Goal: Obtain resource: Download file/media

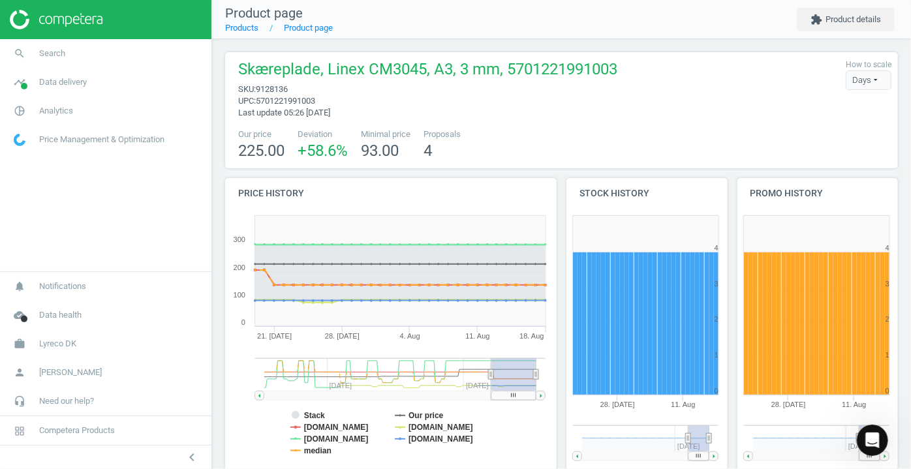
click at [26, 19] on img at bounding box center [56, 20] width 93 height 20
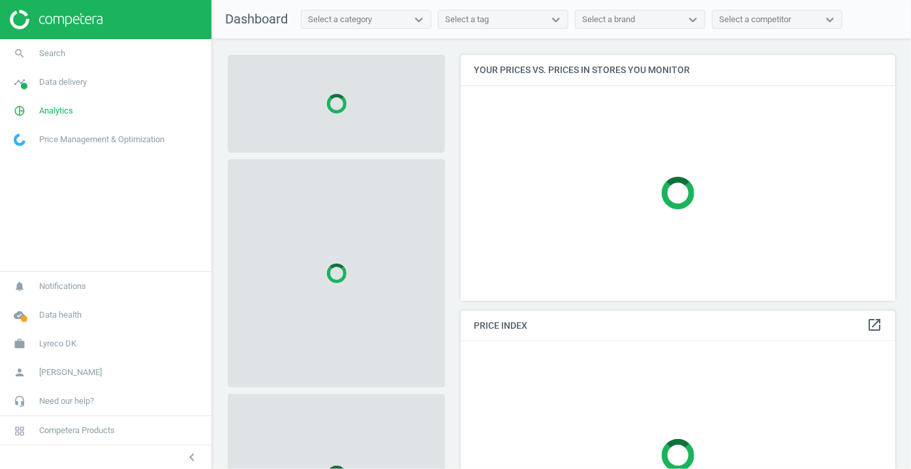
scroll to position [264, 444]
click at [22, 107] on icon "pie_chart_outlined" at bounding box center [19, 111] width 25 height 25
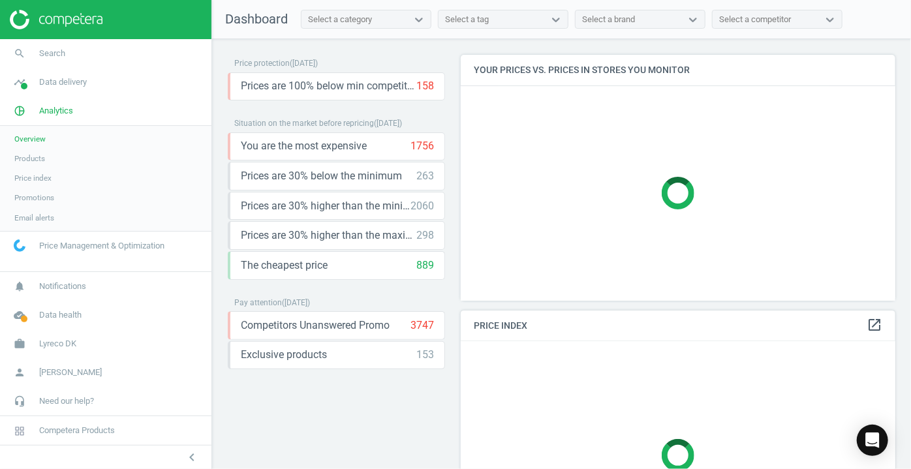
click at [27, 159] on span "Products" at bounding box center [29, 158] width 31 height 10
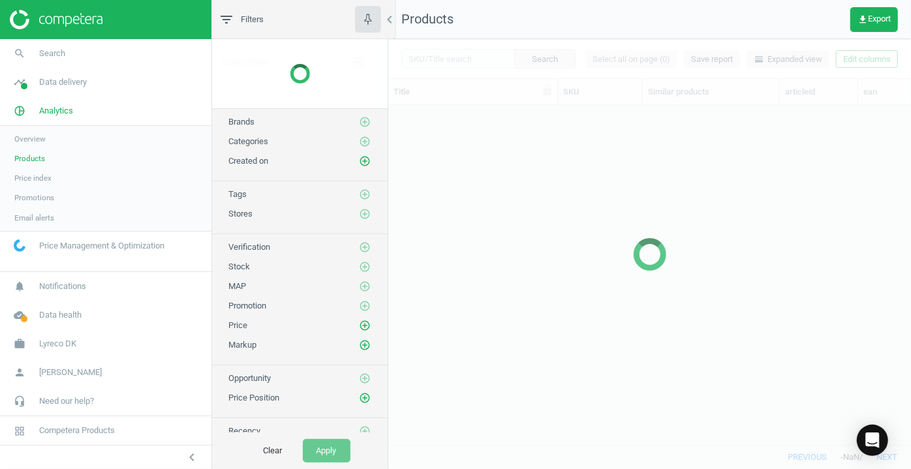
scroll to position [322, 514]
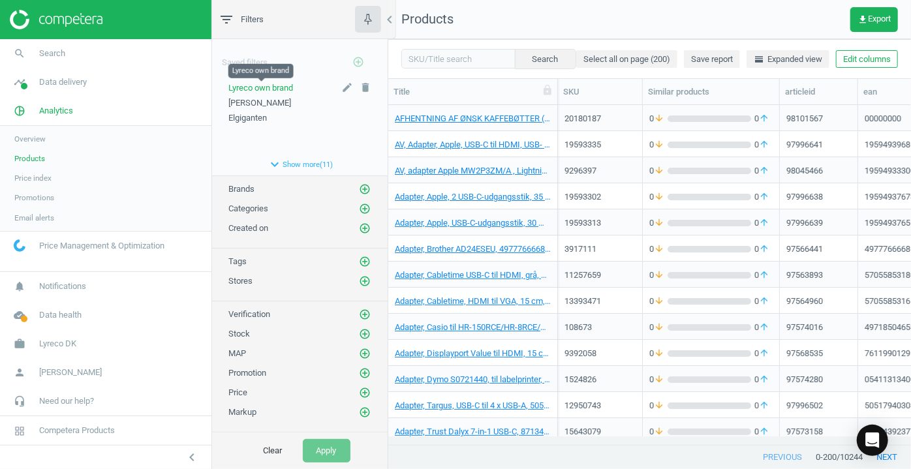
click at [275, 86] on span "Lyreco own brand" at bounding box center [260, 88] width 65 height 10
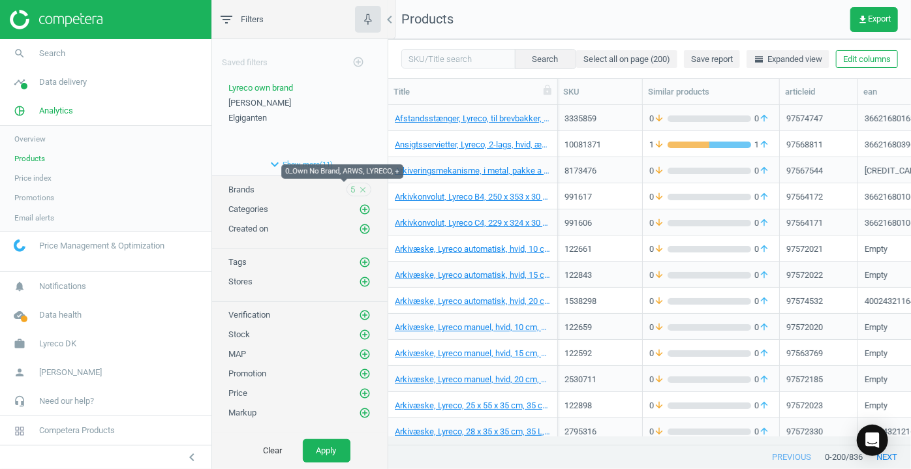
click at [350, 191] on span "5" at bounding box center [352, 190] width 5 height 12
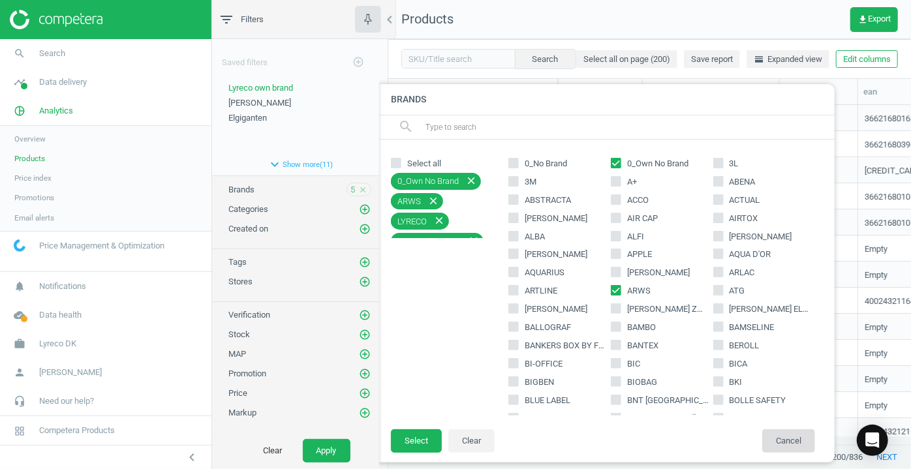
click at [788, 443] on button "Cancel" at bounding box center [788, 440] width 53 height 23
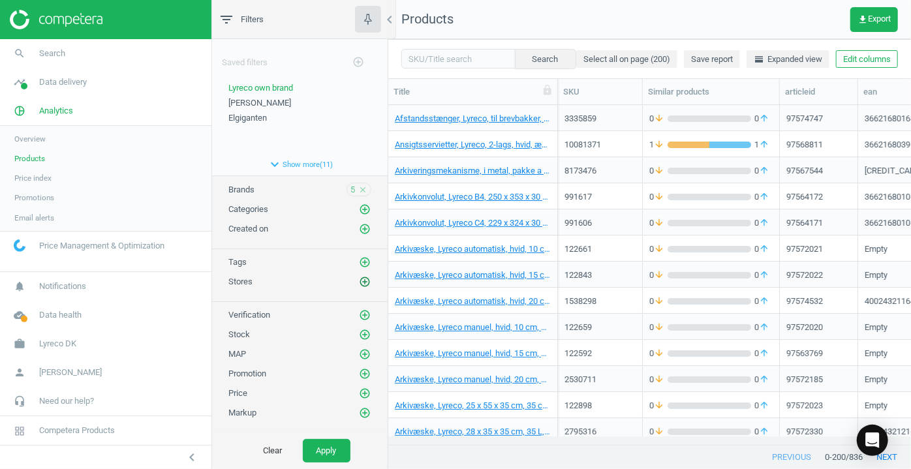
click at [359, 277] on icon "add_circle_outline" at bounding box center [365, 282] width 12 height 12
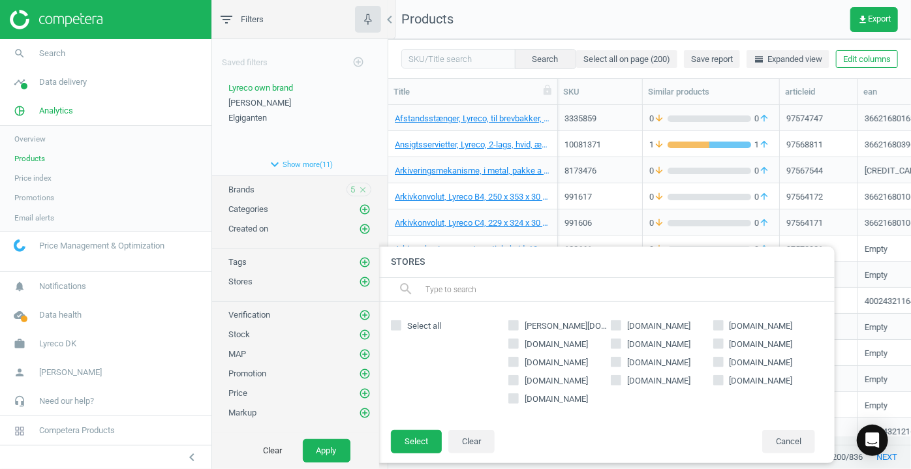
click at [617, 326] on input "[DOMAIN_NAME]" at bounding box center [616, 325] width 8 height 8
checkbox input "true"
click at [420, 442] on button "Select" at bounding box center [416, 441] width 51 height 23
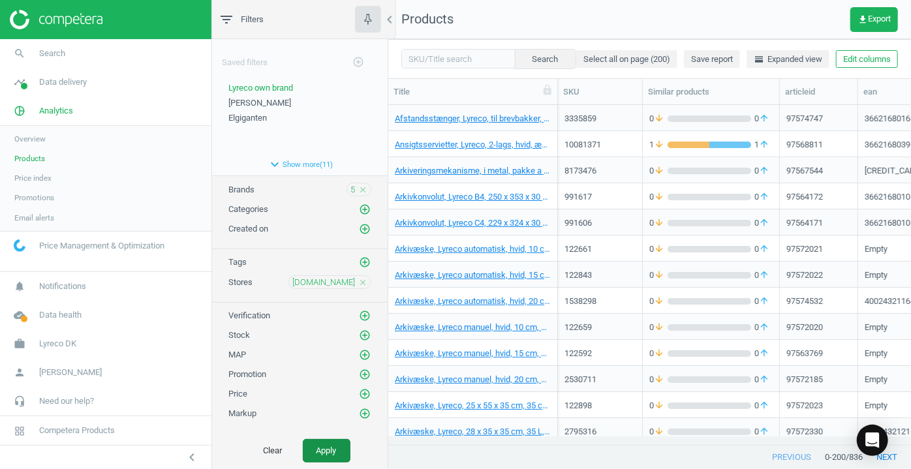
click at [332, 452] on button "Apply" at bounding box center [327, 450] width 48 height 23
click at [878, 18] on span "get_app Export" at bounding box center [873, 19] width 33 height 10
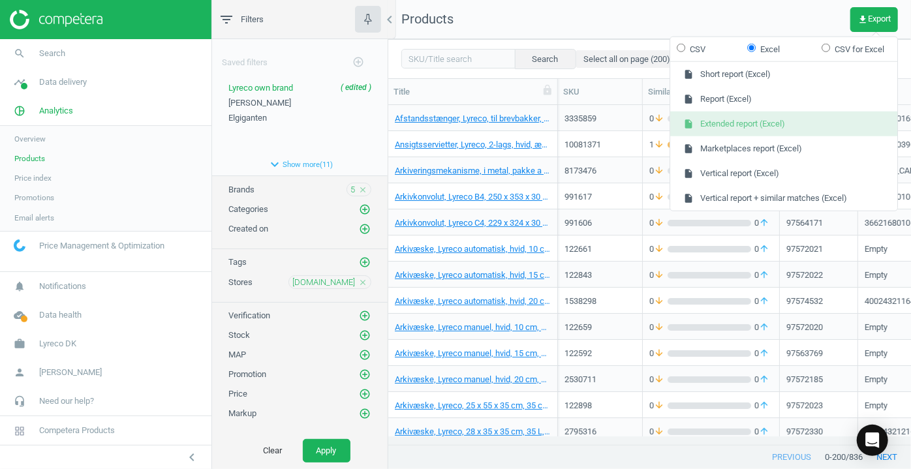
click at [769, 119] on button "insert_drive_file Extended report (Excel)" at bounding box center [783, 124] width 227 height 25
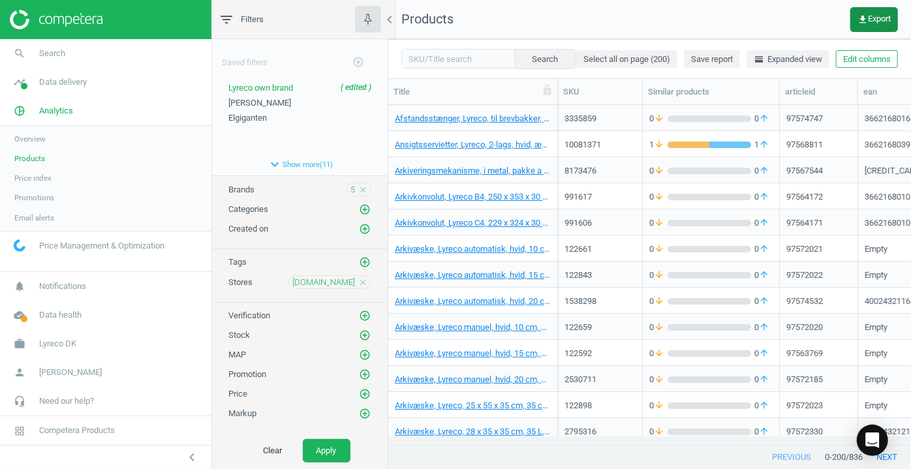
click at [865, 24] on button "get_app Export" at bounding box center [874, 19] width 48 height 25
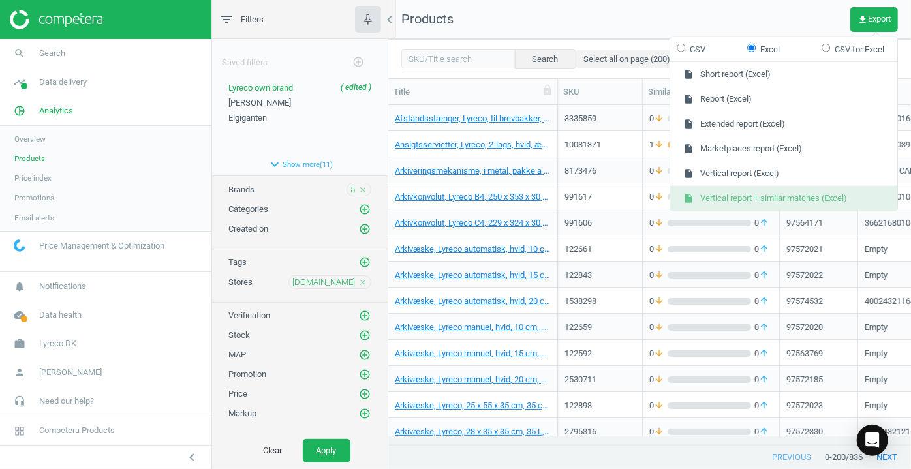
click at [777, 194] on button "insert_drive_file Vertical report + similar matches (Excel)" at bounding box center [783, 198] width 227 height 25
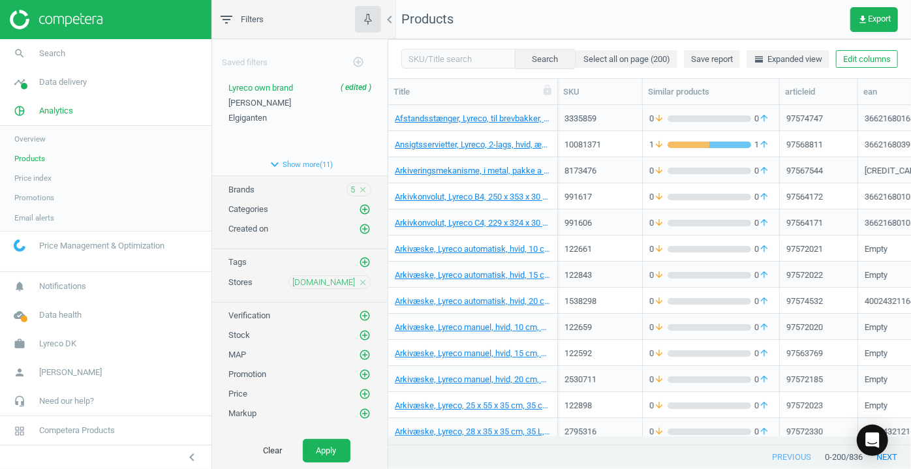
click at [358, 278] on icon "close" at bounding box center [362, 282] width 9 height 9
click at [359, 276] on icon "add_circle_outline" at bounding box center [365, 282] width 12 height 12
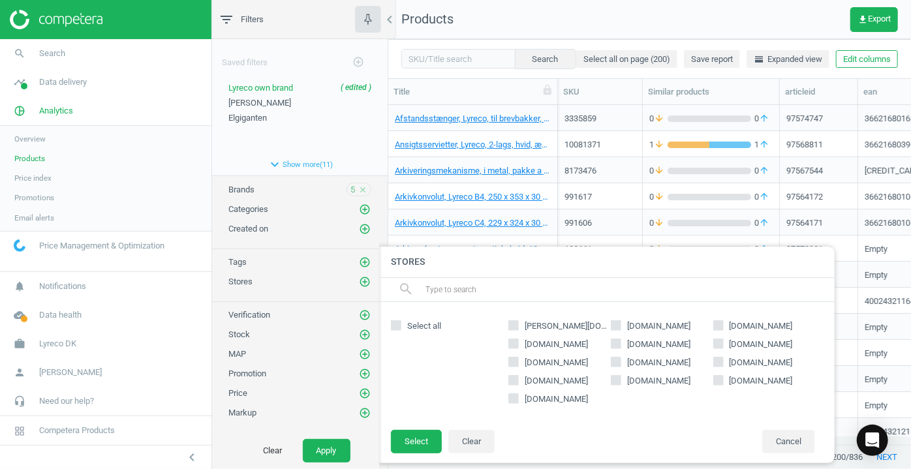
click at [515, 323] on input "[PERSON_NAME][DOMAIN_NAME]" at bounding box center [514, 325] width 8 height 8
checkbox input "true"
click at [423, 436] on button "Select" at bounding box center [416, 441] width 51 height 23
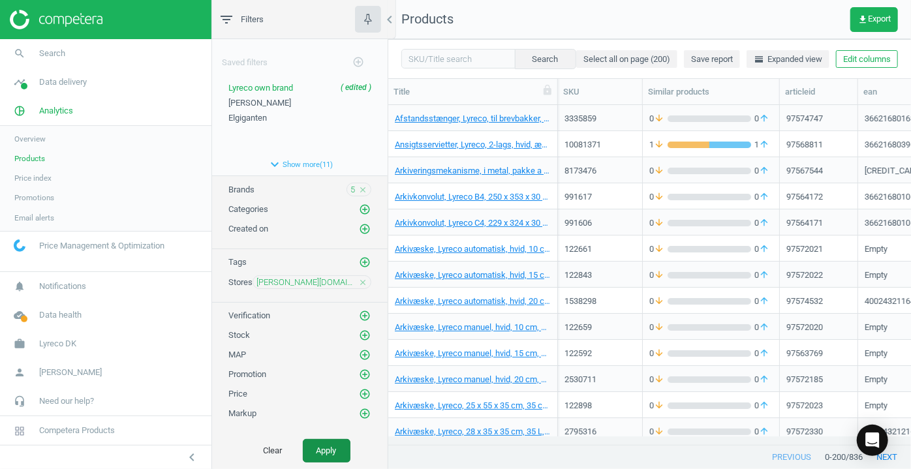
click at [346, 440] on button "Apply" at bounding box center [327, 450] width 48 height 23
click at [872, 22] on span "get_app Export" at bounding box center [873, 19] width 33 height 10
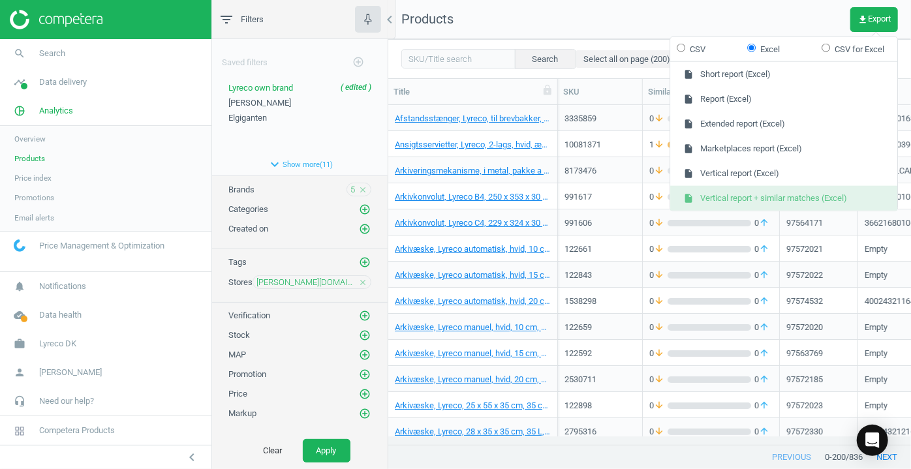
click at [793, 189] on button "insert_drive_file Vertical report + similar matches (Excel)" at bounding box center [783, 198] width 227 height 25
